Goal: Task Accomplishment & Management: Use online tool/utility

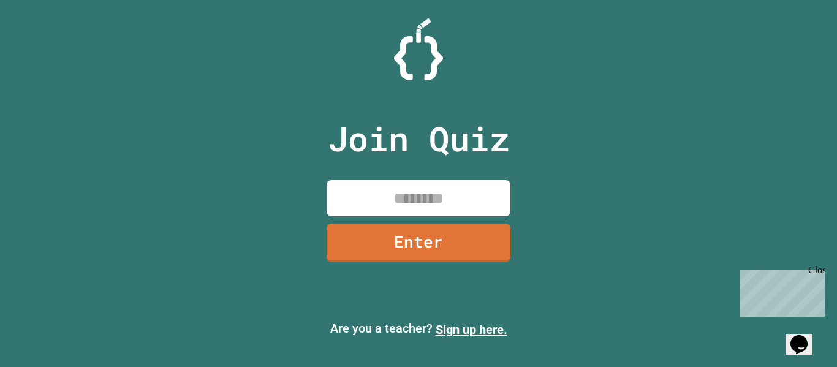
click at [362, 205] on input at bounding box center [418, 198] width 184 height 36
type input "********"
click at [405, 239] on link "Enter" at bounding box center [418, 241] width 176 height 40
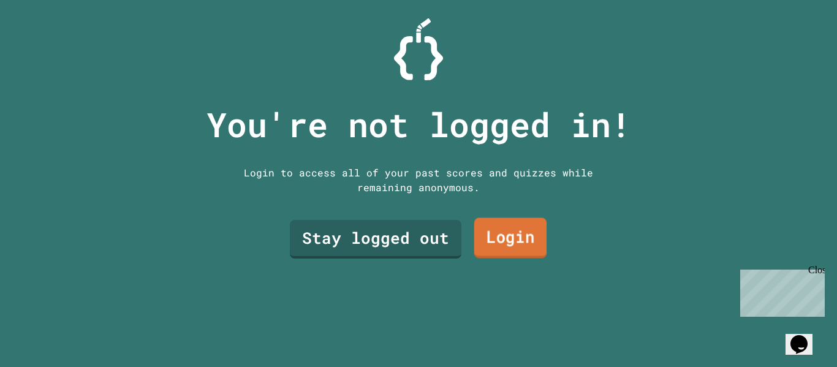
click at [491, 238] on link "Login" at bounding box center [510, 238] width 72 height 40
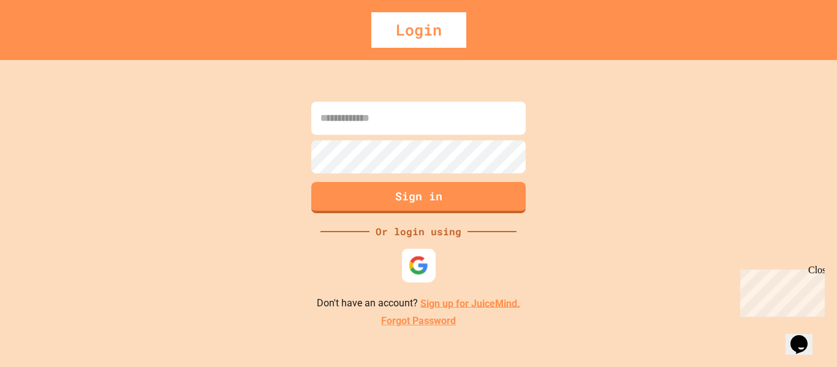
click at [417, 258] on img at bounding box center [418, 265] width 20 height 20
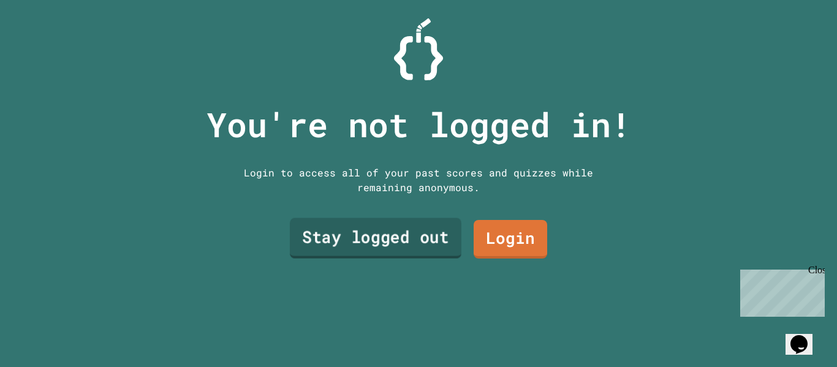
click at [388, 224] on link "Stay logged out" at bounding box center [375, 238] width 171 height 40
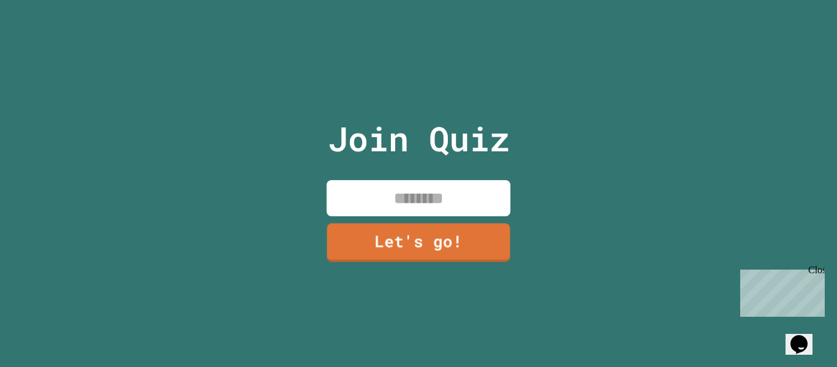
click at [415, 202] on input at bounding box center [418, 198] width 184 height 36
type input "******"
click at [442, 250] on link "Let's go!" at bounding box center [418, 242] width 186 height 40
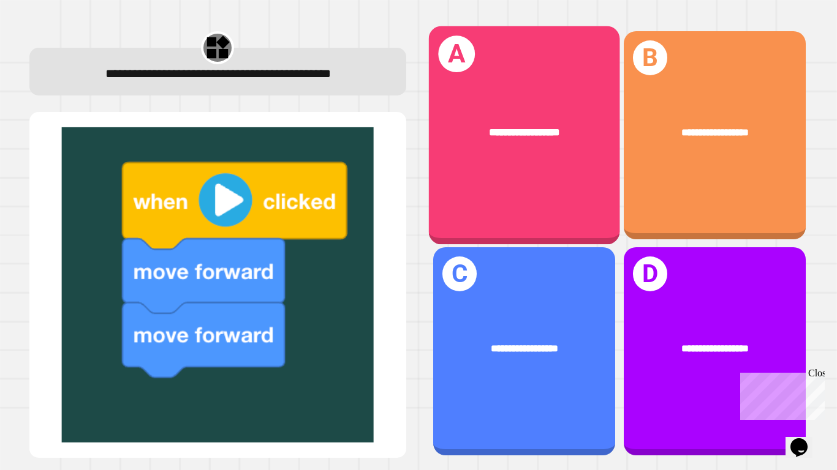
click at [547, 127] on span "**********" at bounding box center [524, 132] width 71 height 10
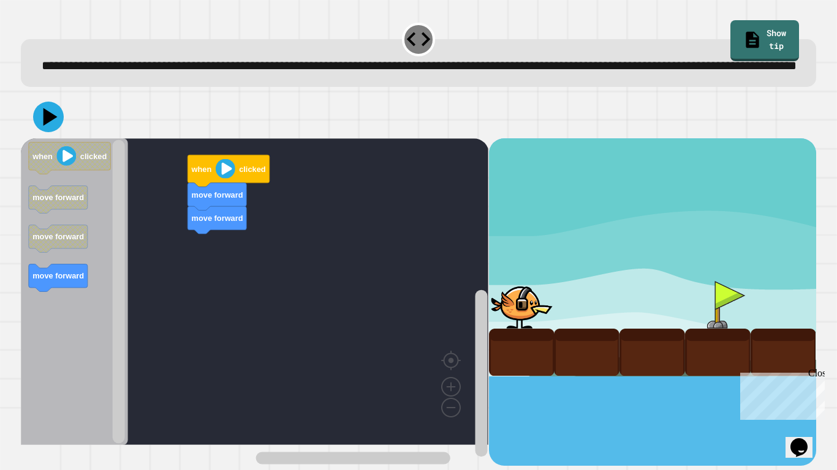
click at [330, 250] on div "move forward move forward when clicked when clicked move forward move forward m…" at bounding box center [254, 302] width 467 height 328
click at [225, 179] on image "Blockly Workspace" at bounding box center [226, 169] width 20 height 20
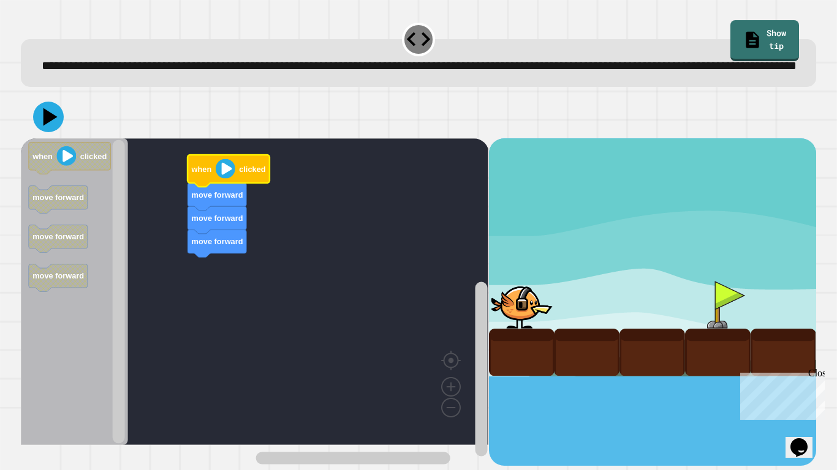
click at [225, 179] on image "Blockly Workspace" at bounding box center [226, 169] width 20 height 20
click at [216, 179] on image "Blockly Workspace" at bounding box center [226, 169] width 20 height 20
click at [51, 128] on icon at bounding box center [50, 117] width 17 height 21
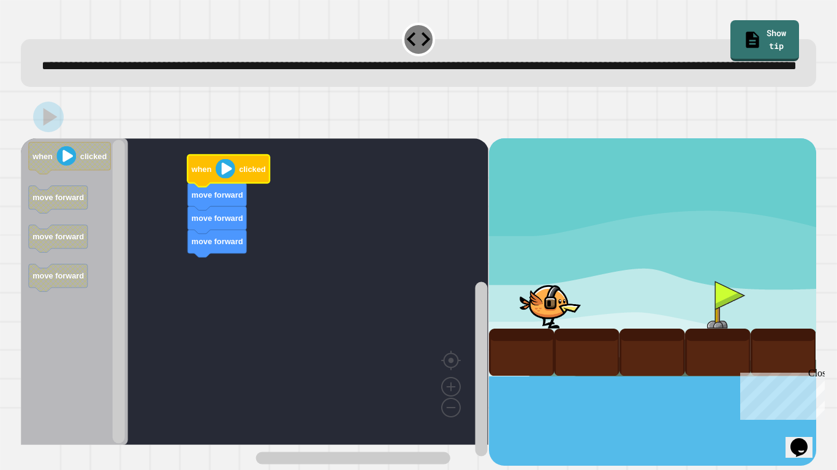
click at [224, 179] on image "Blockly Workspace" at bounding box center [226, 169] width 20 height 20
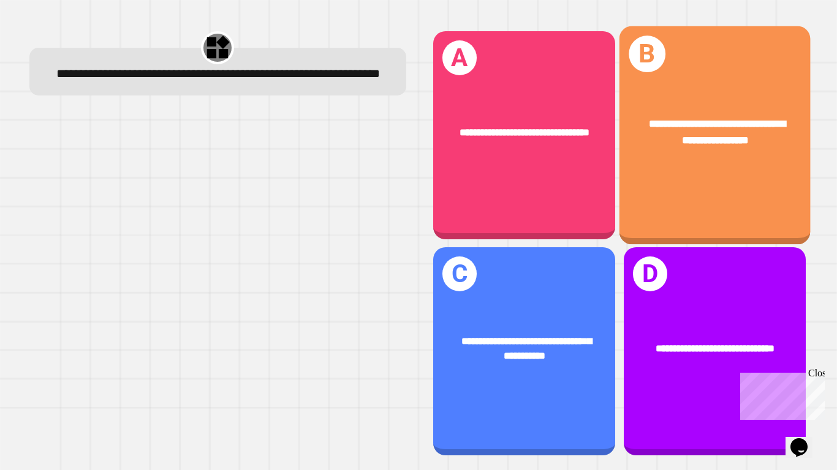
click at [761, 183] on div "**********" at bounding box center [713, 135] width 191 height 219
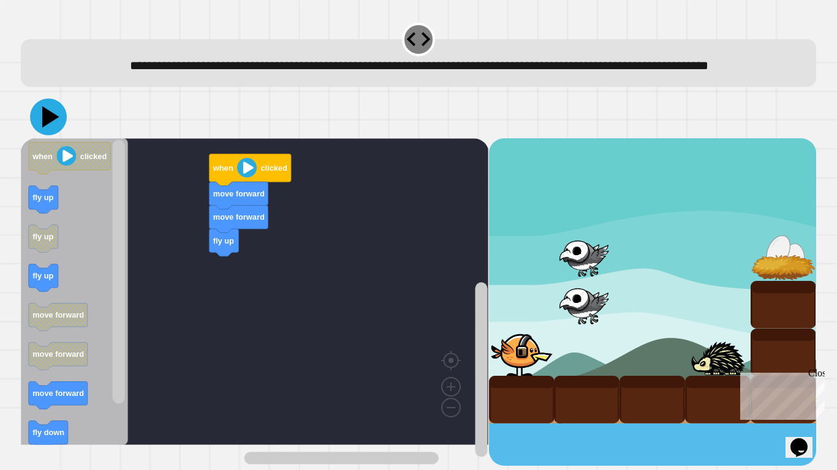
click at [51, 133] on icon at bounding box center [48, 117] width 37 height 37
click at [34, 122] on div at bounding box center [418, 117] width 795 height 43
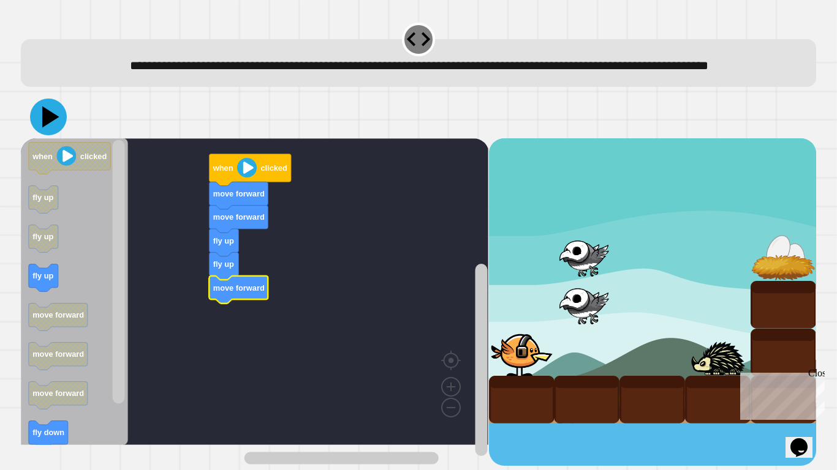
click at [45, 126] on icon at bounding box center [48, 117] width 37 height 37
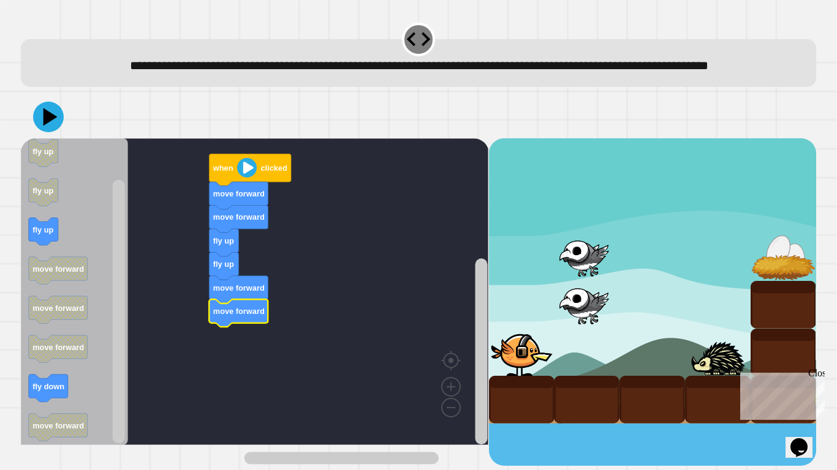
click at [47, 126] on icon at bounding box center [50, 117] width 14 height 18
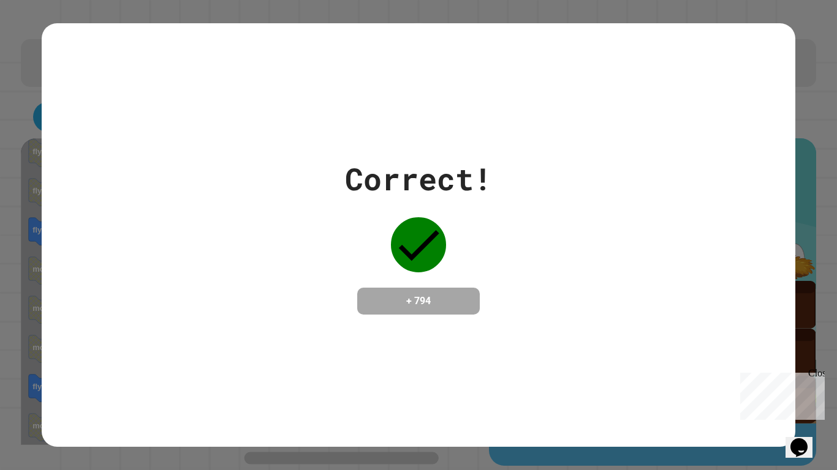
click at [525, 303] on div "Correct! + 794" at bounding box center [418, 235] width 753 height 159
click at [563, 224] on div "Correct! + 794" at bounding box center [418, 235] width 753 height 159
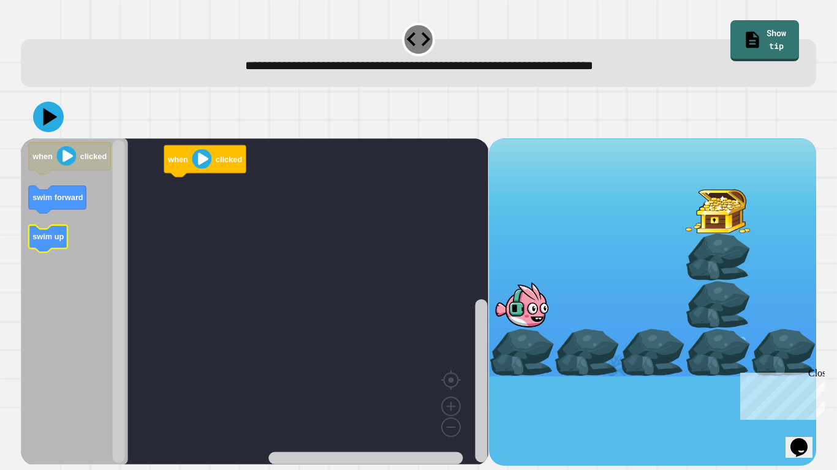
click at [52, 232] on g "swim up" at bounding box center [48, 239] width 39 height 28
click at [214, 181] on text "swim forward" at bounding box center [212, 182] width 51 height 9
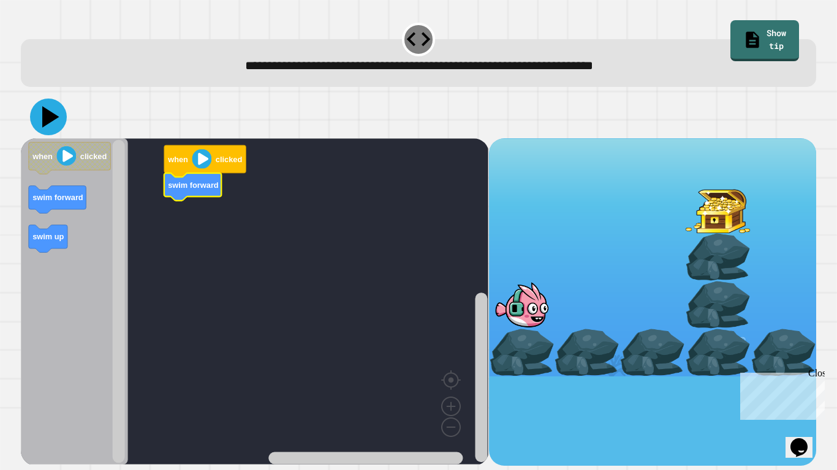
click at [41, 125] on icon at bounding box center [48, 117] width 37 height 37
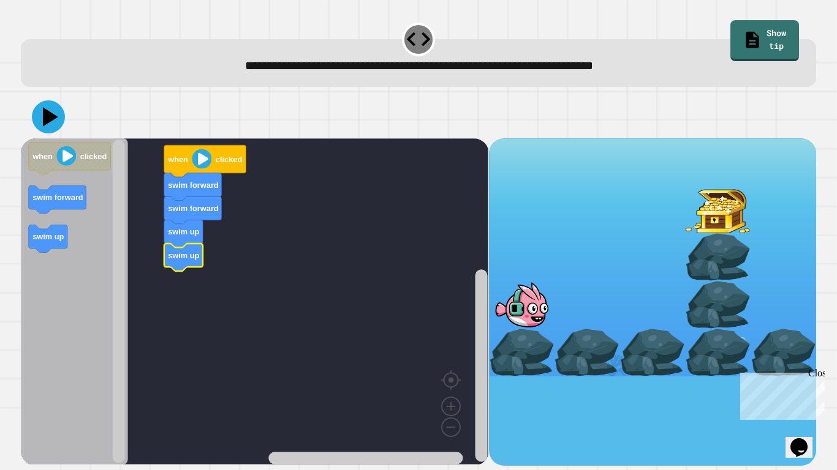
click at [53, 119] on icon at bounding box center [50, 116] width 15 height 19
click at [40, 117] on icon at bounding box center [48, 117] width 31 height 31
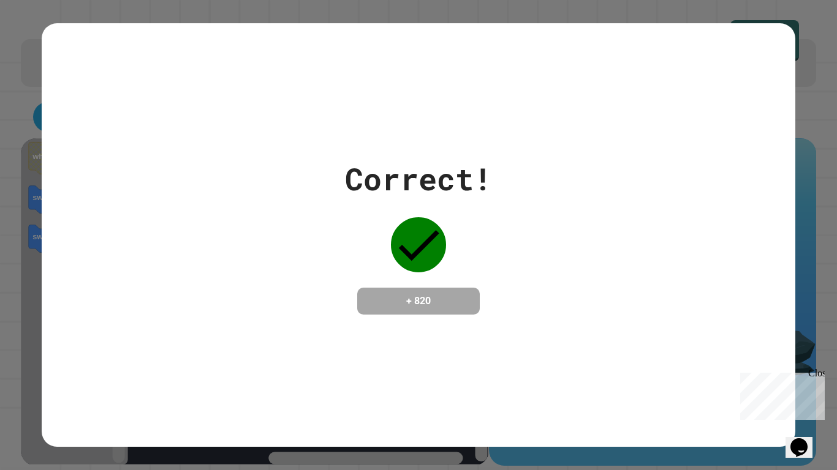
click at [274, 76] on div "Correct! + 820" at bounding box center [418, 234] width 753 height 423
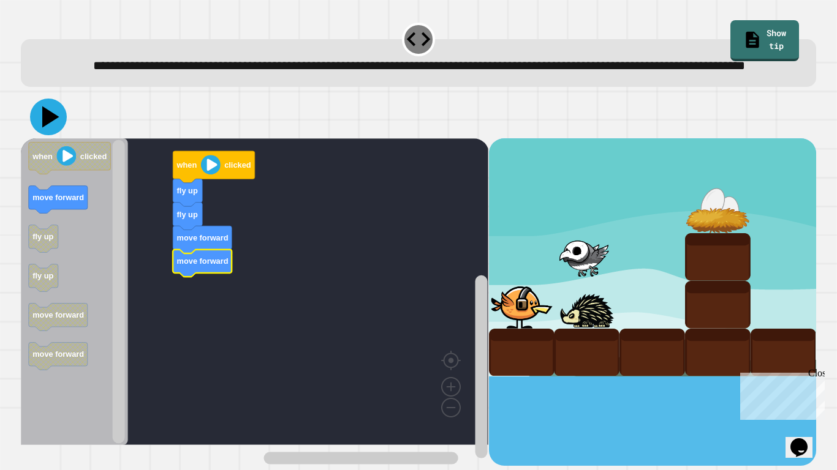
click at [42, 135] on icon at bounding box center [48, 117] width 37 height 37
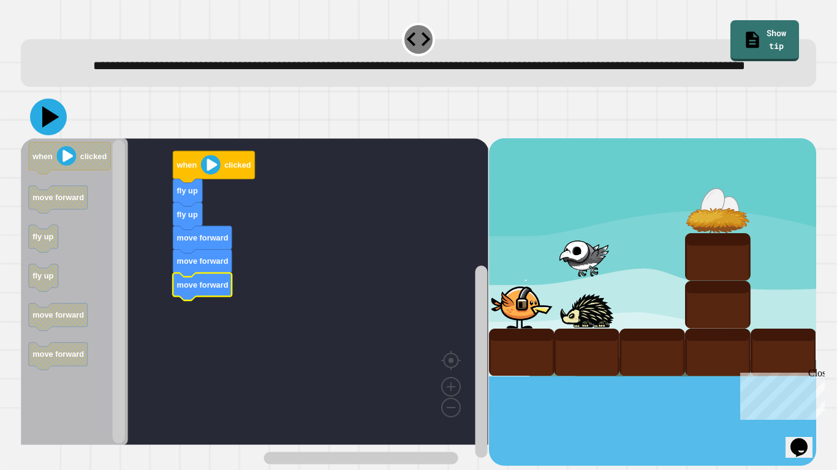
click at [58, 135] on icon at bounding box center [48, 117] width 37 height 37
